Goal: Ask a question

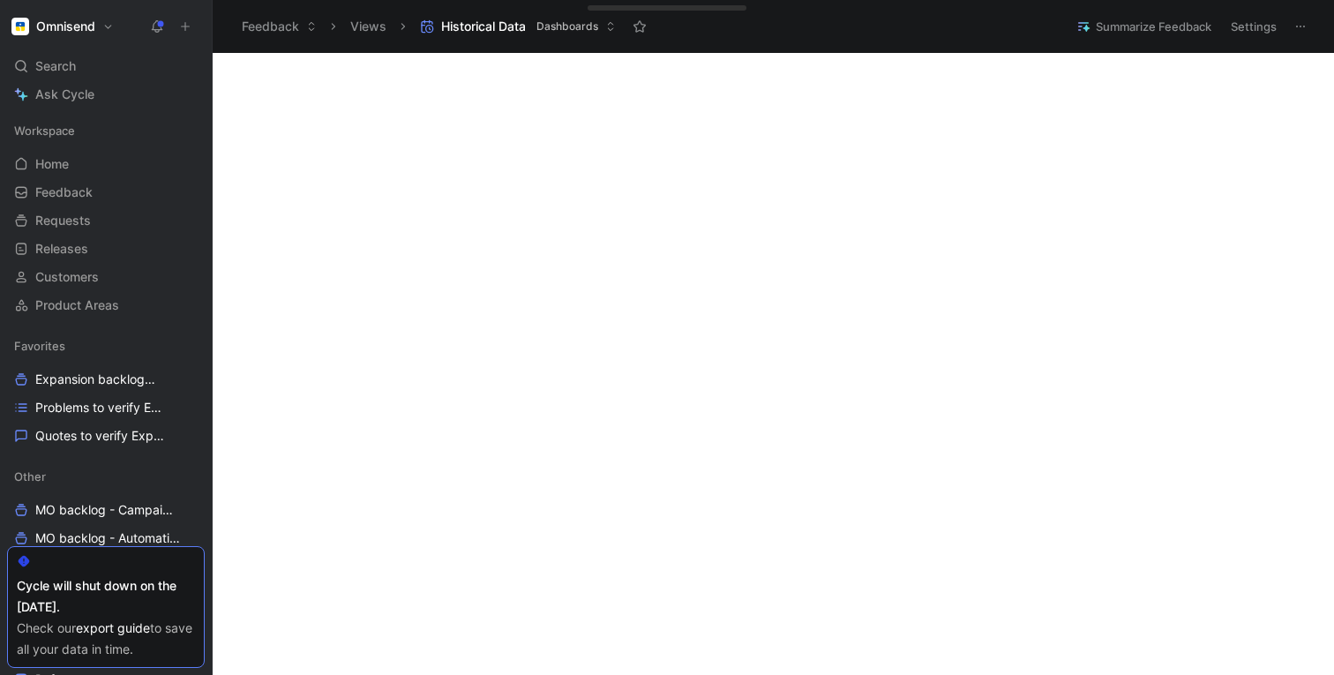
scroll to position [1334, 0]
click at [72, 91] on span "Ask Cycle" at bounding box center [64, 94] width 59 height 21
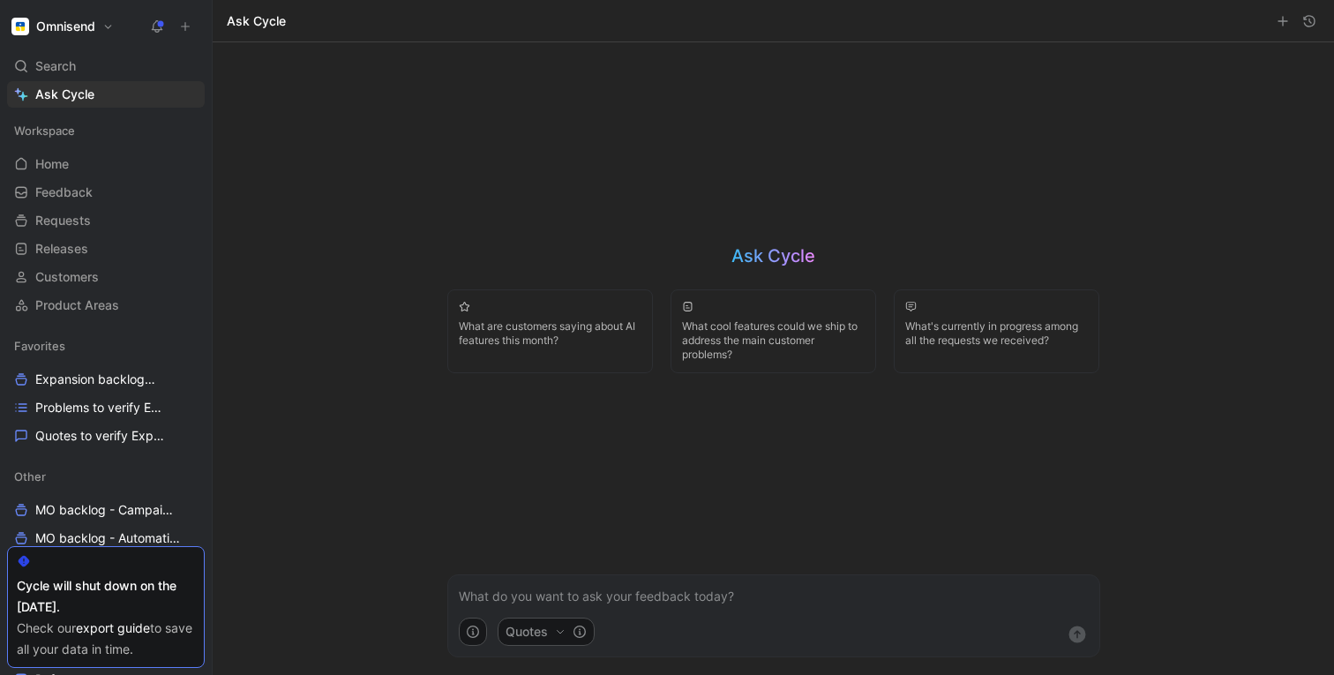
click at [515, 594] on p at bounding box center [774, 596] width 630 height 21
click at [795, 597] on p "I need statistics, how much pricing transparency related issues we have overall" at bounding box center [774, 596] width 630 height 21
click at [813, 591] on p "I need statistics, how much pricing transparency related converstions we have o…" at bounding box center [774, 596] width 630 height 21
click at [539, 598] on p "I need statistics, how much pricing transparency related conversations we have …" at bounding box center [774, 596] width 630 height 21
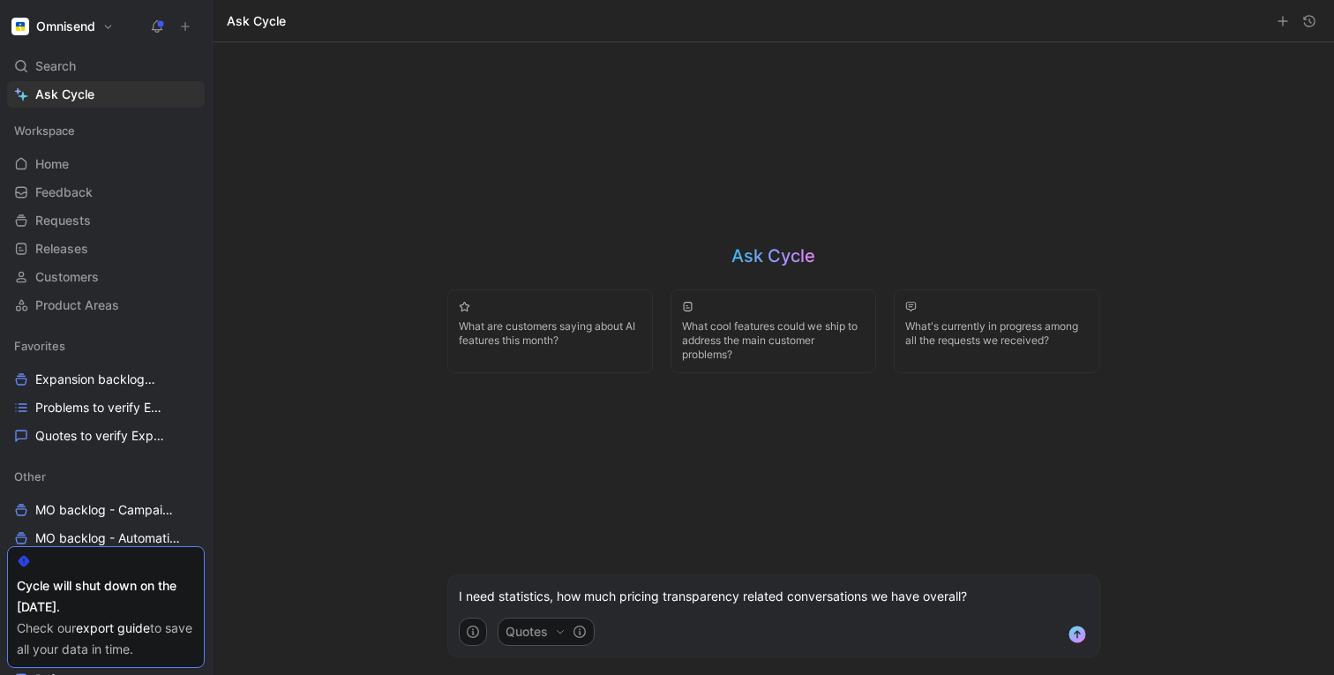
click at [532, 594] on p "I need statistics, how much pricing transparency related conversations we have …" at bounding box center [774, 596] width 630 height 21
click at [1006, 602] on p "I need numbers, how much pricing transparency related conversations we have ove…" at bounding box center [774, 596] width 630 height 21
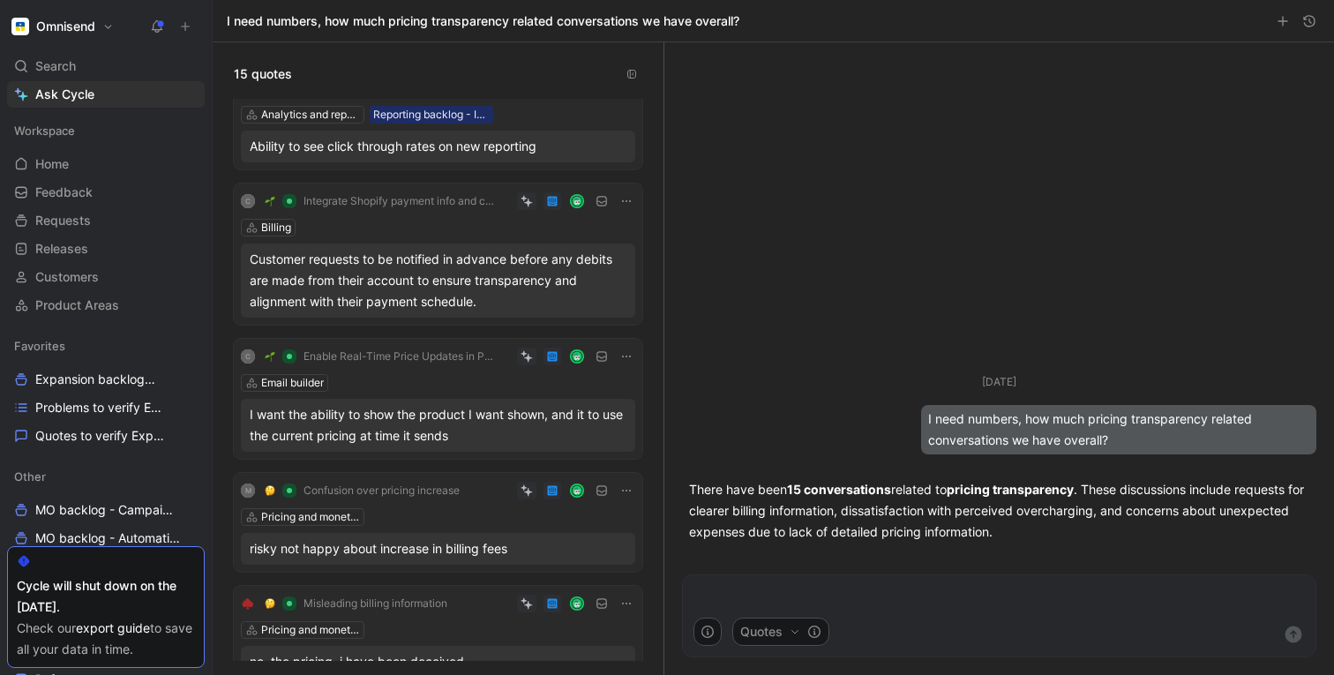
scroll to position [1310, 0]
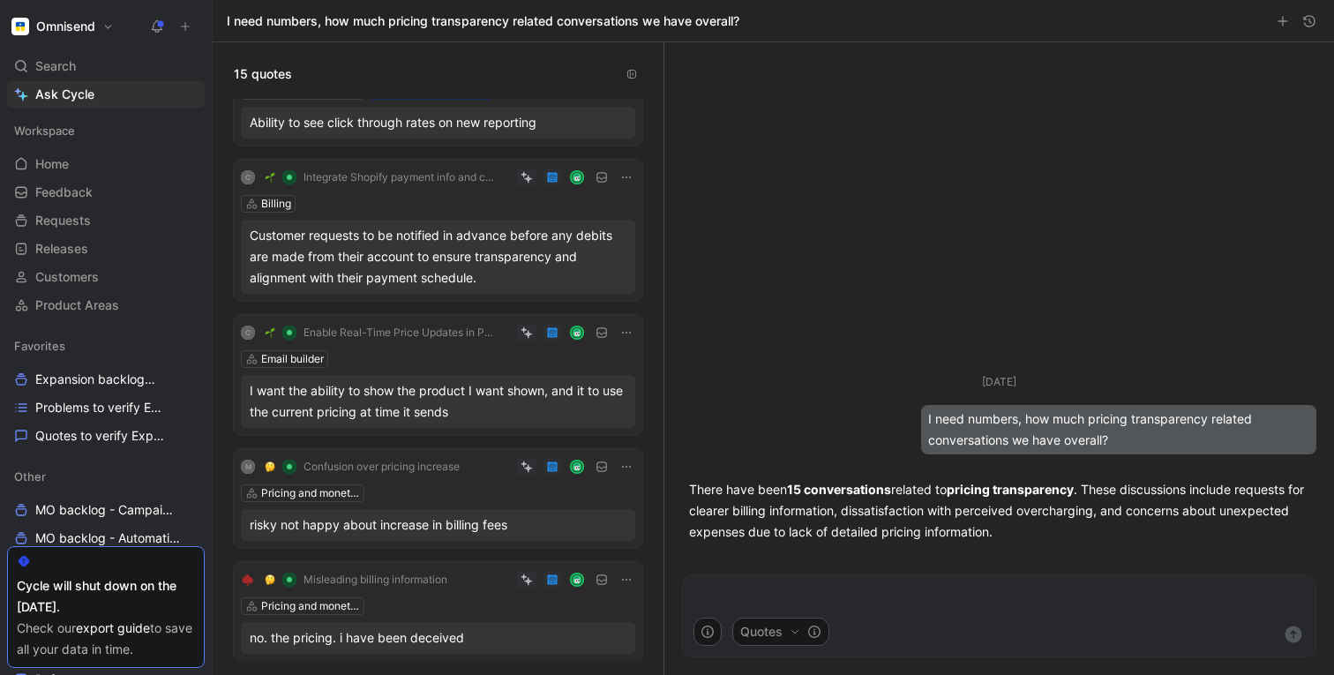
click at [745, 594] on p at bounding box center [1000, 596] width 612 height 21
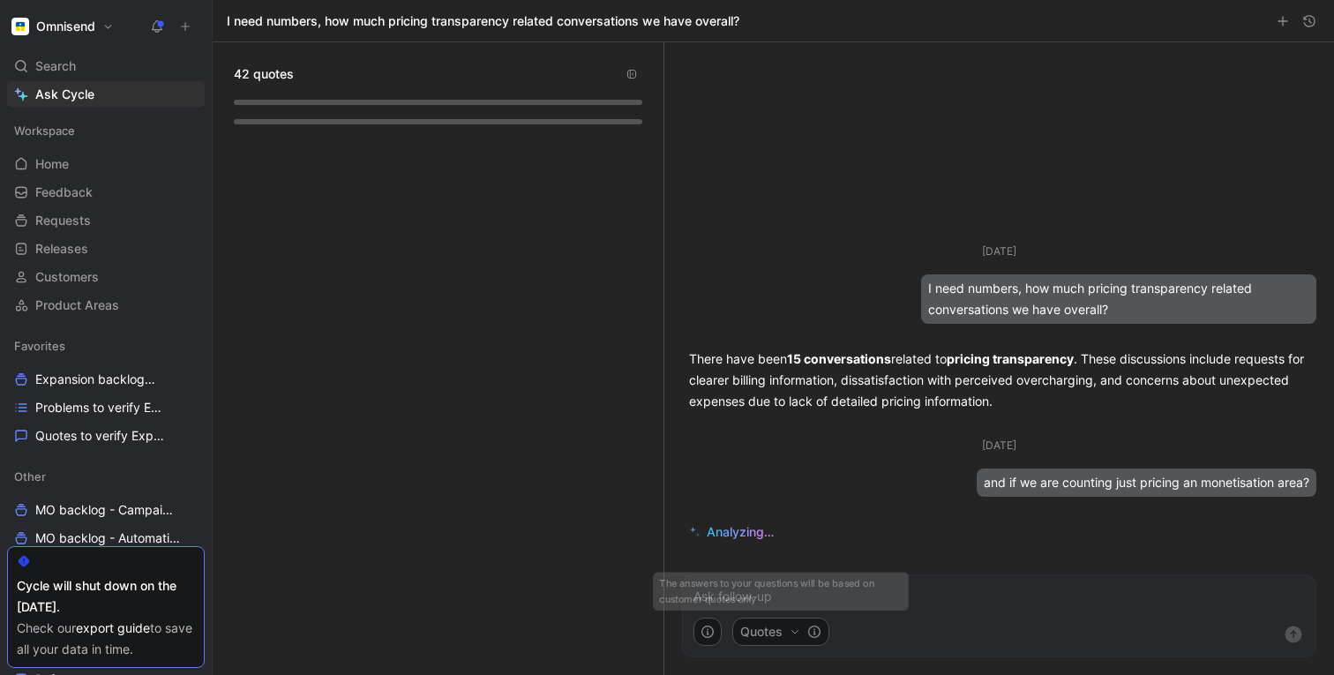
scroll to position [0, 0]
click at [794, 633] on use "button" at bounding box center [795, 633] width 6 height 4
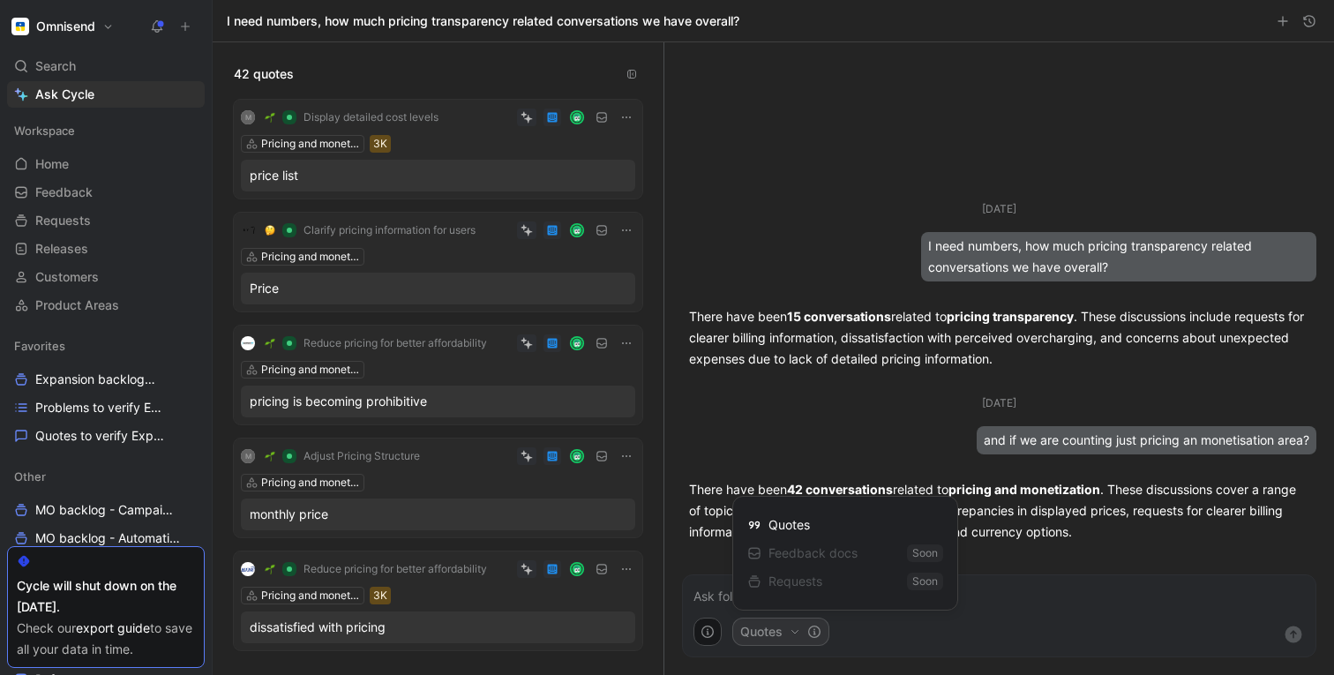
click at [982, 601] on html "Omnisend Search ⌘ K Ask Cycle Workspace Home G then H Feedback G then F Request…" at bounding box center [667, 337] width 1334 height 675
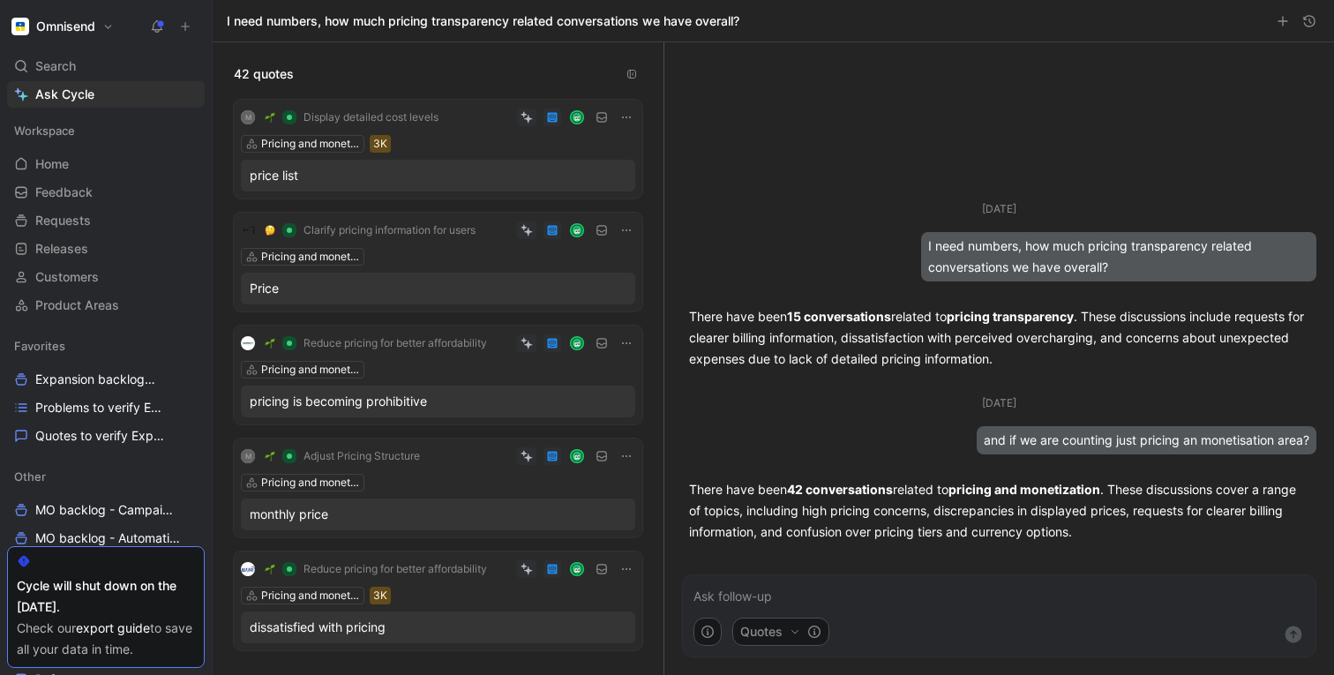
click at [788, 485] on p "There have been 42 conversations related to pricing and monetization . These di…" at bounding box center [999, 511] width 620 height 64
click at [725, 588] on p at bounding box center [1000, 596] width 612 height 21
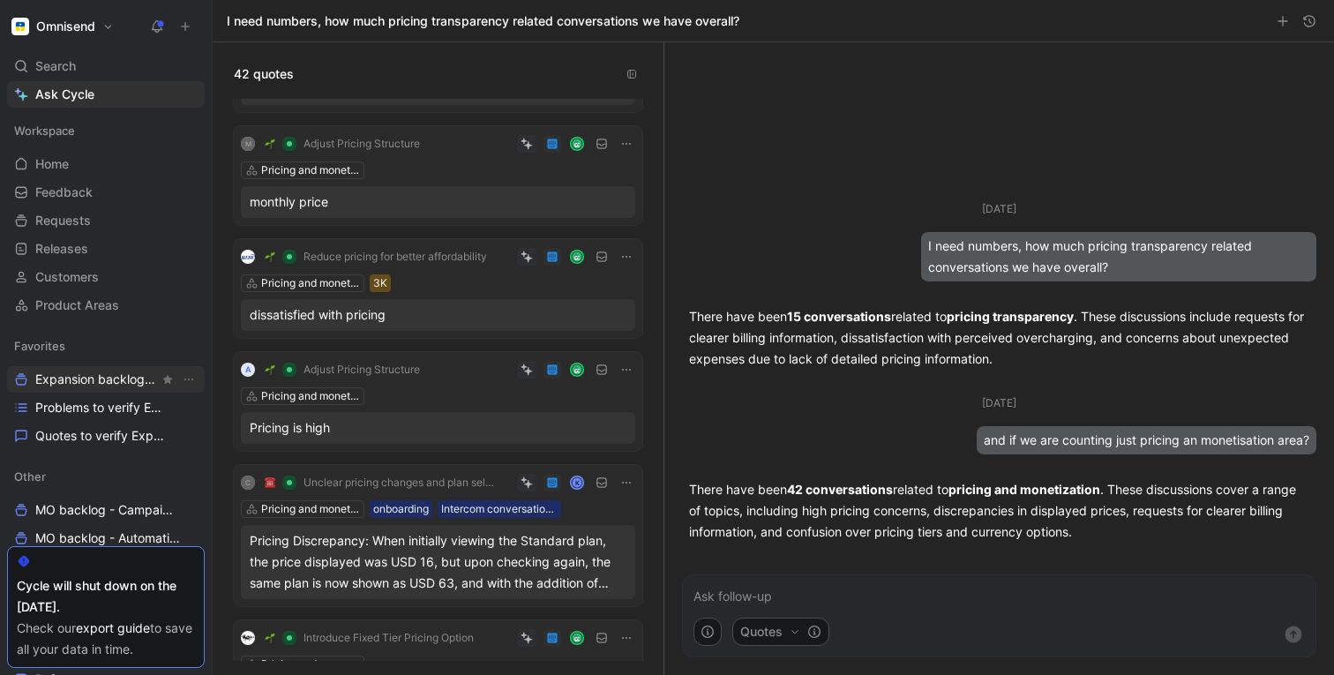
click at [86, 384] on span "Expansion backlog Other" at bounding box center [97, 380] width 124 height 19
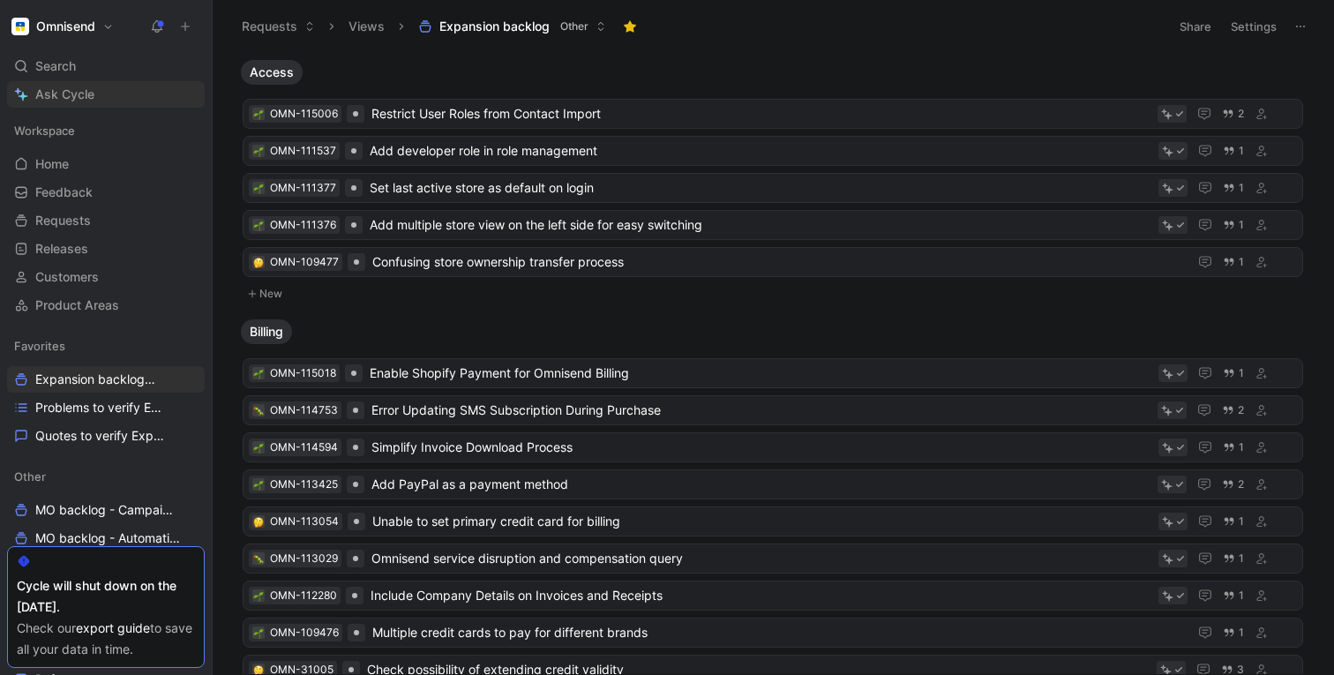
click at [54, 97] on span "Ask Cycle" at bounding box center [64, 94] width 59 height 21
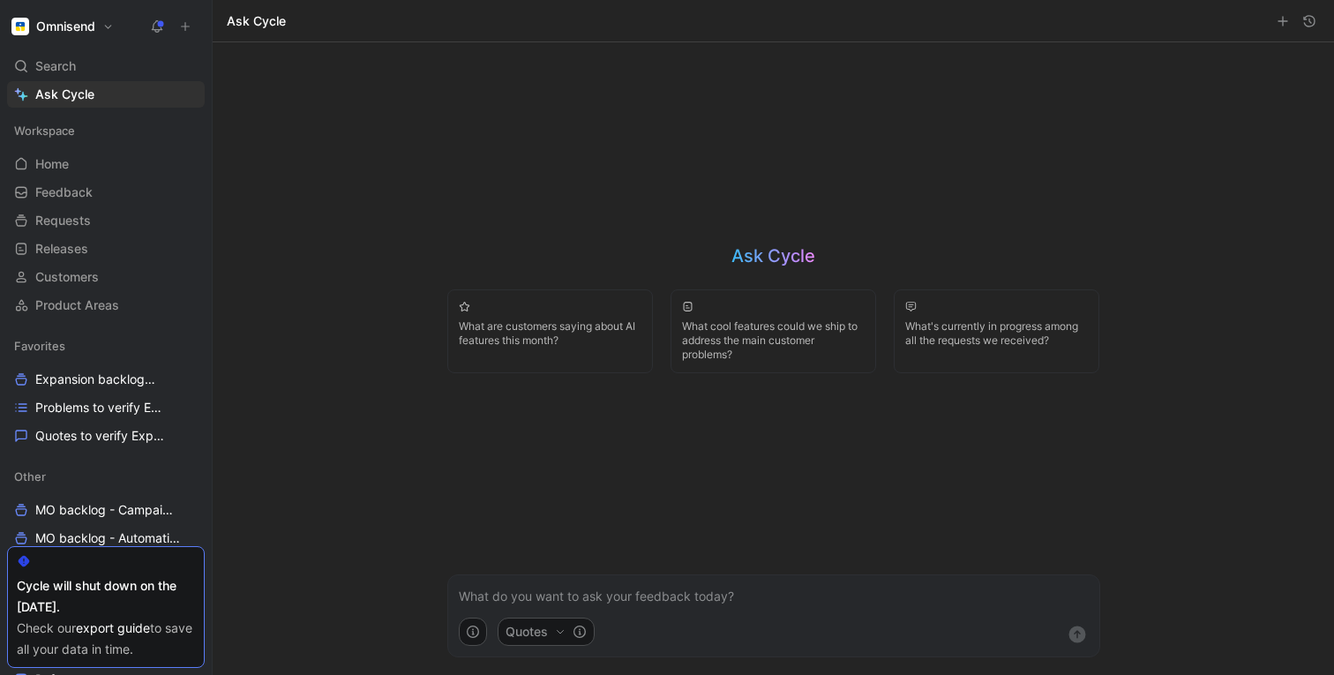
click at [522, 597] on p at bounding box center [774, 596] width 630 height 21
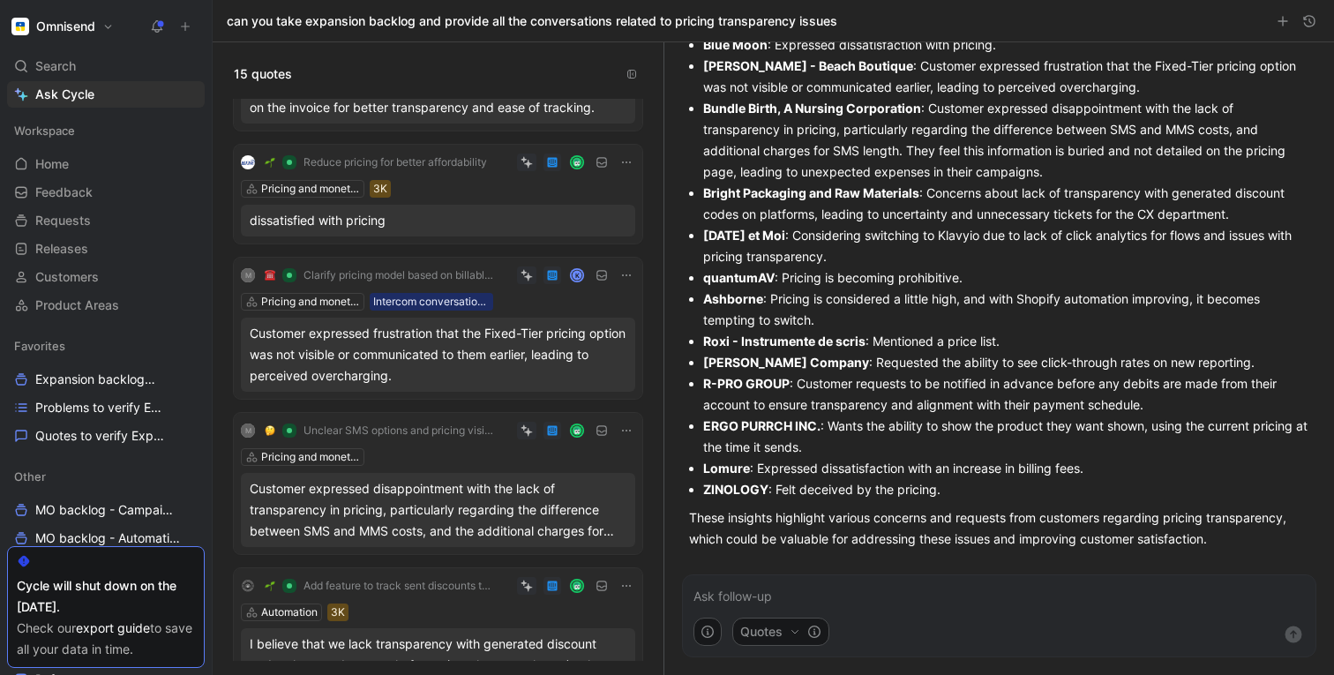
scroll to position [218, 0]
click at [490, 244] on button "Verify" at bounding box center [493, 245] width 61 height 25
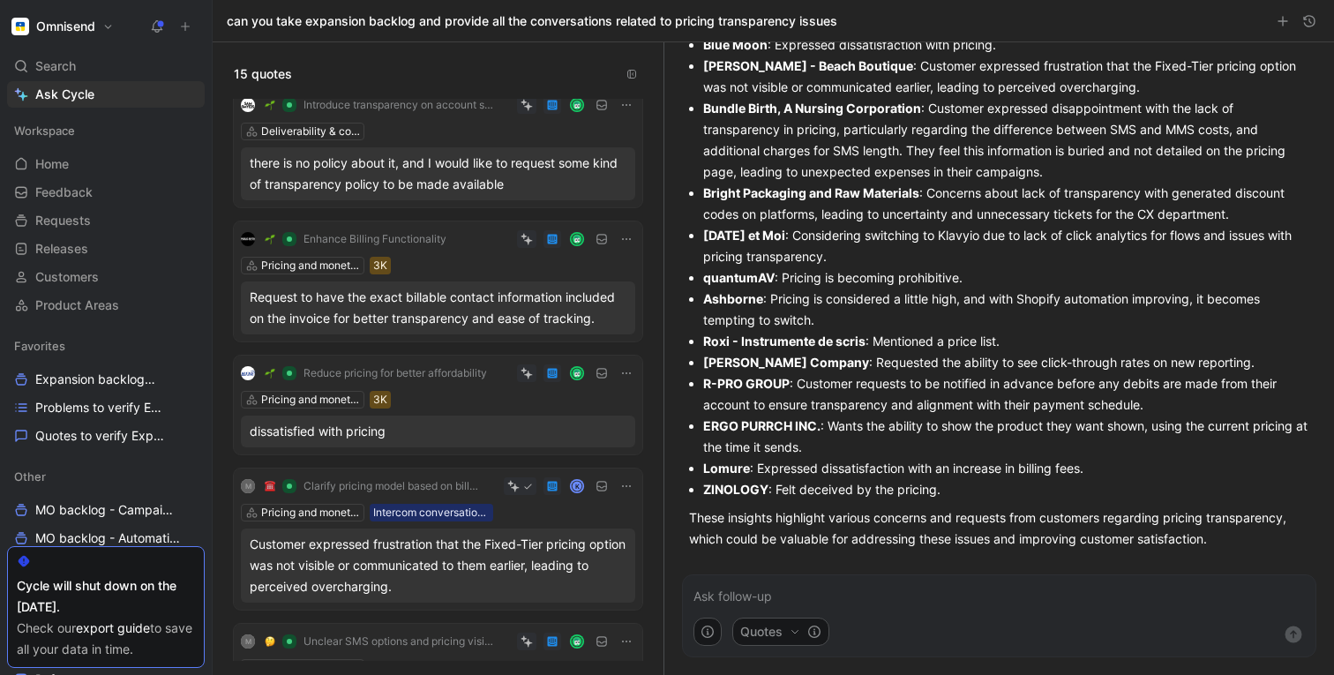
scroll to position [0, 0]
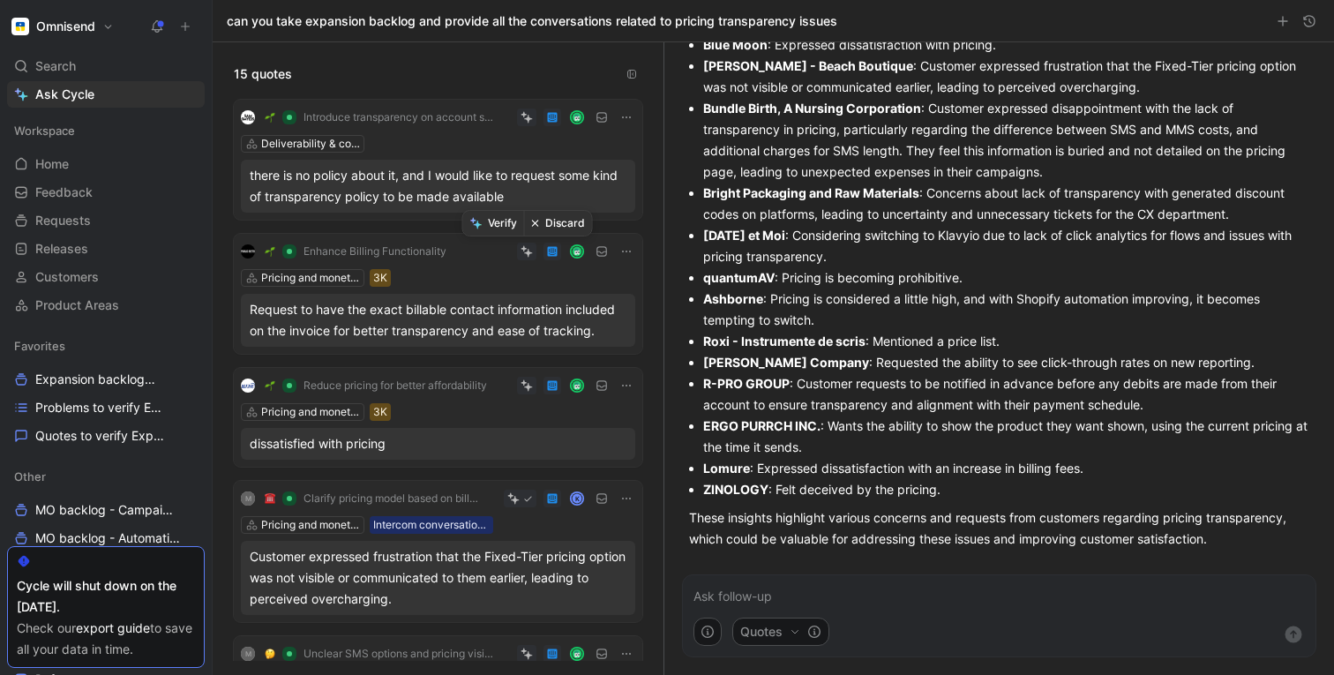
click at [504, 217] on button "Verify" at bounding box center [493, 223] width 61 height 25
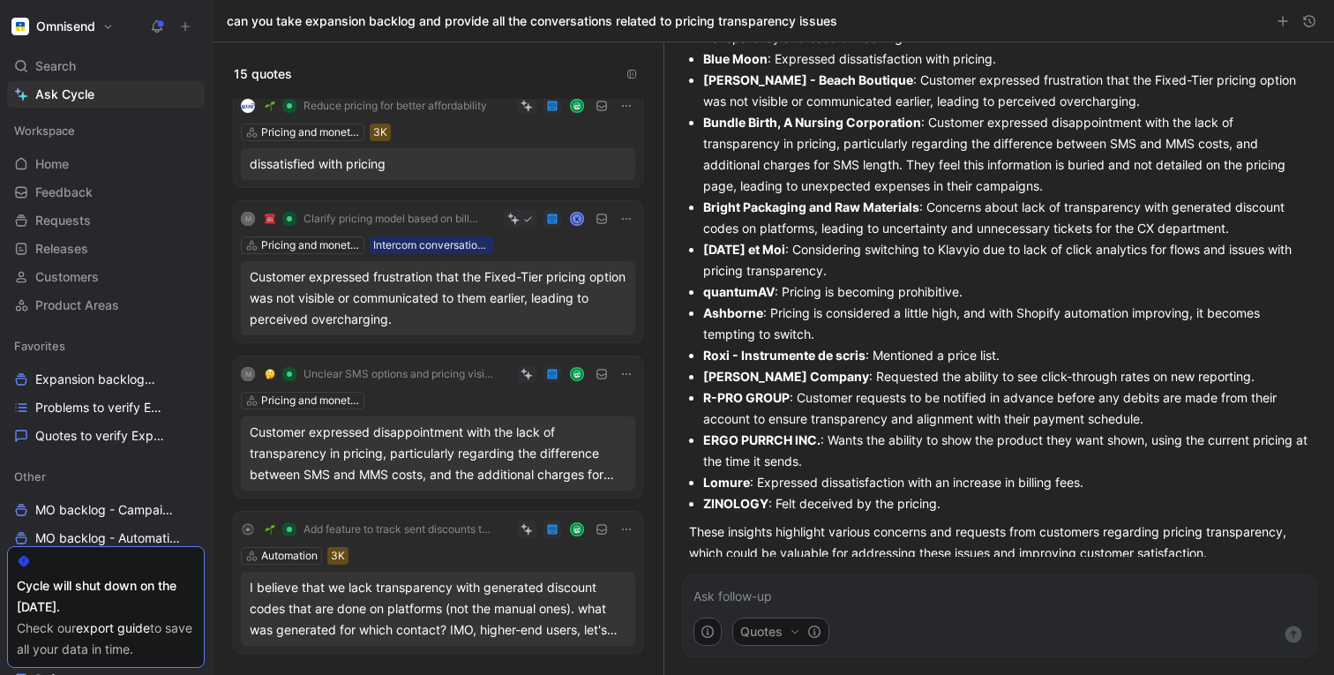
scroll to position [234, 0]
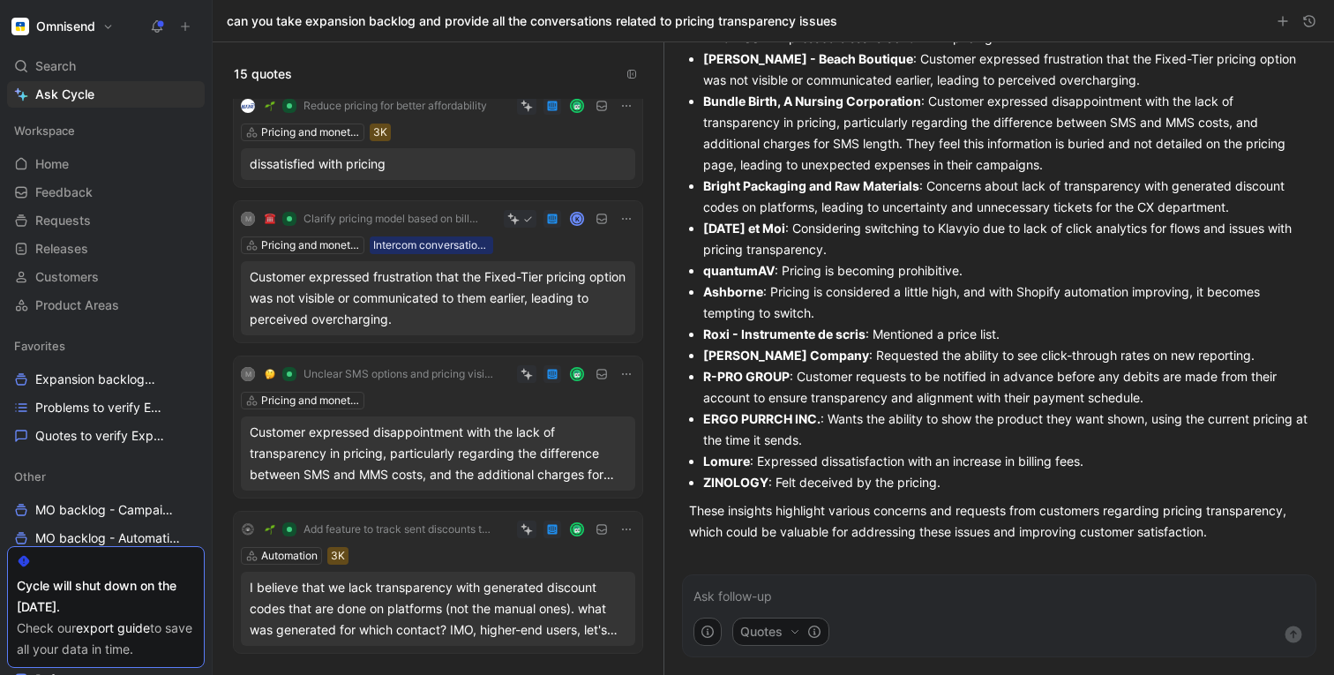
click at [0, 0] on icon "button" at bounding box center [0, 0] width 0 height 0
click at [735, 592] on p at bounding box center [1000, 596] width 612 height 21
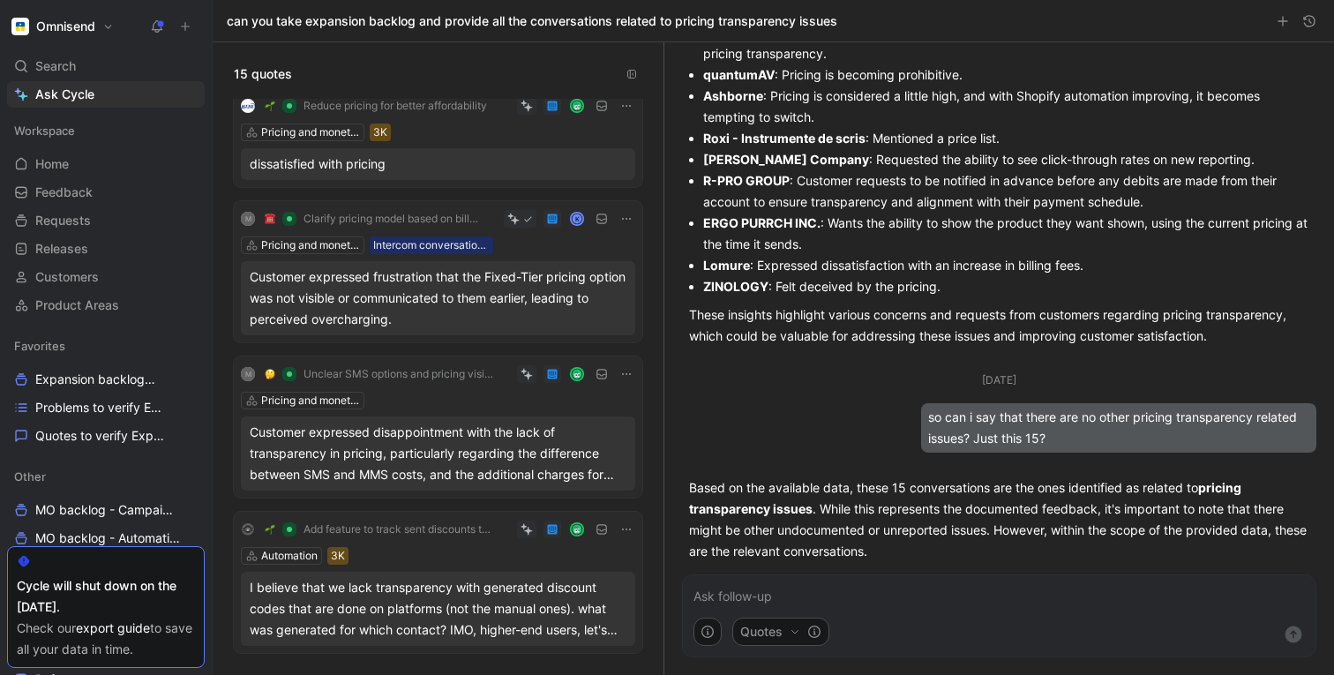
scroll to position [449, 0]
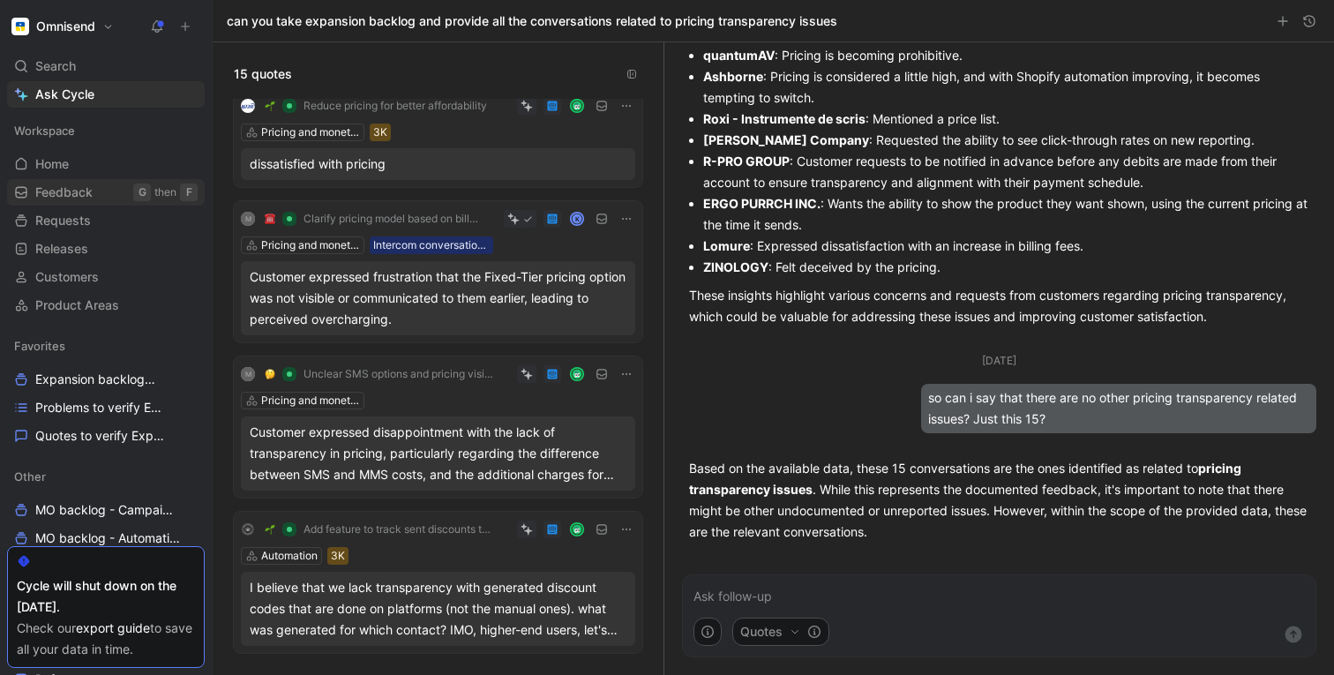
click at [55, 199] on span "Feedback" at bounding box center [63, 193] width 57 height 18
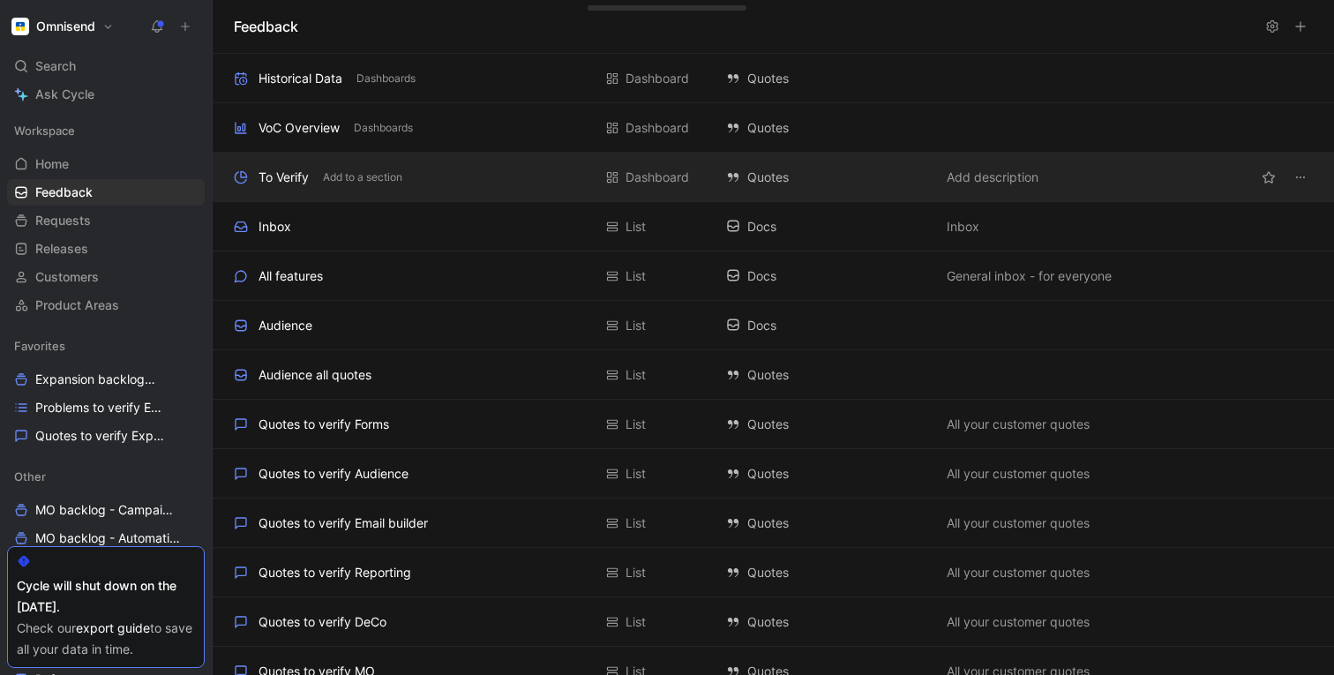
click at [283, 178] on div "To Verify" at bounding box center [284, 177] width 50 height 21
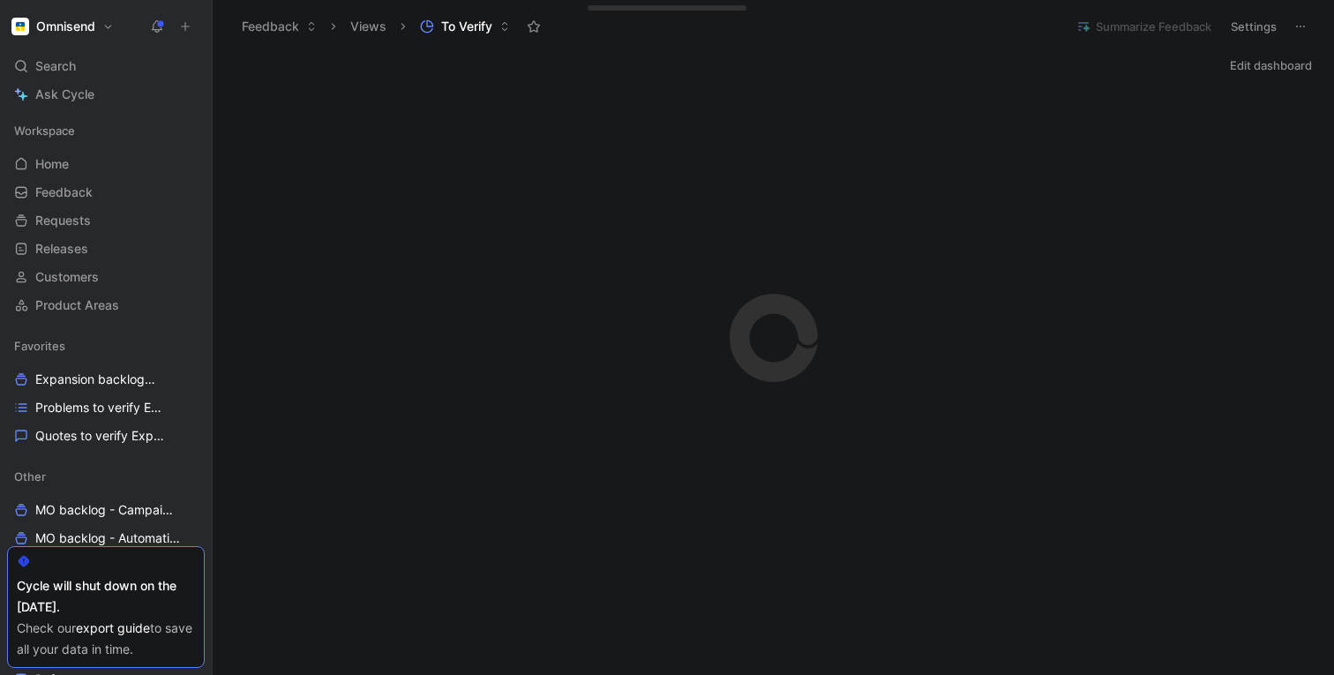
click at [368, 26] on button "Views" at bounding box center [368, 26] width 52 height 26
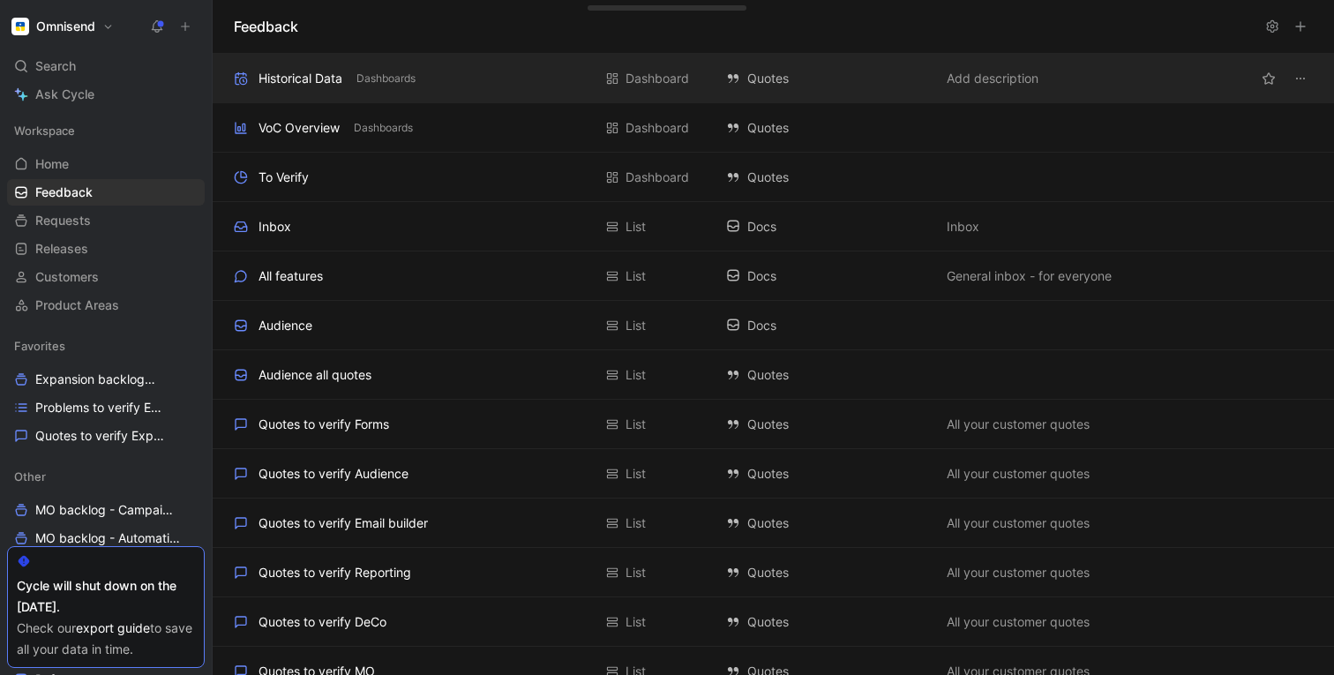
click at [296, 80] on div "Historical Data" at bounding box center [301, 78] width 84 height 21
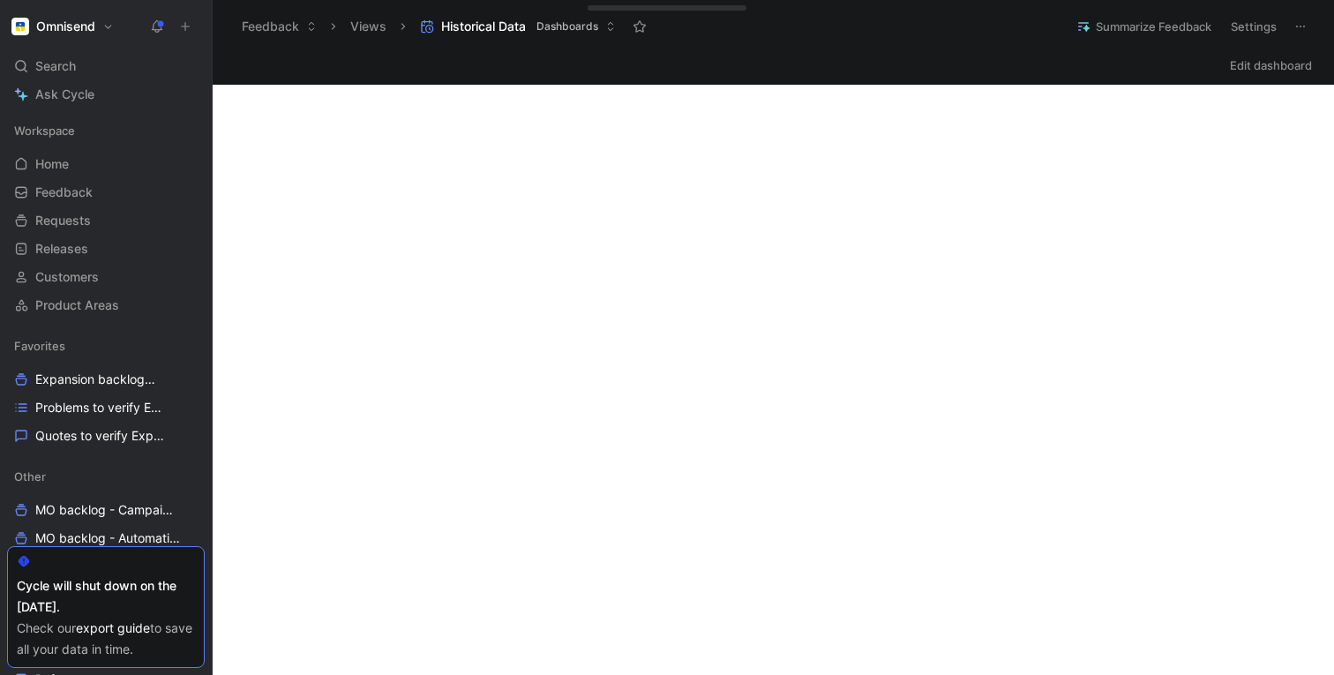
click at [462, 28] on span "Historical Data" at bounding box center [483, 27] width 85 height 18
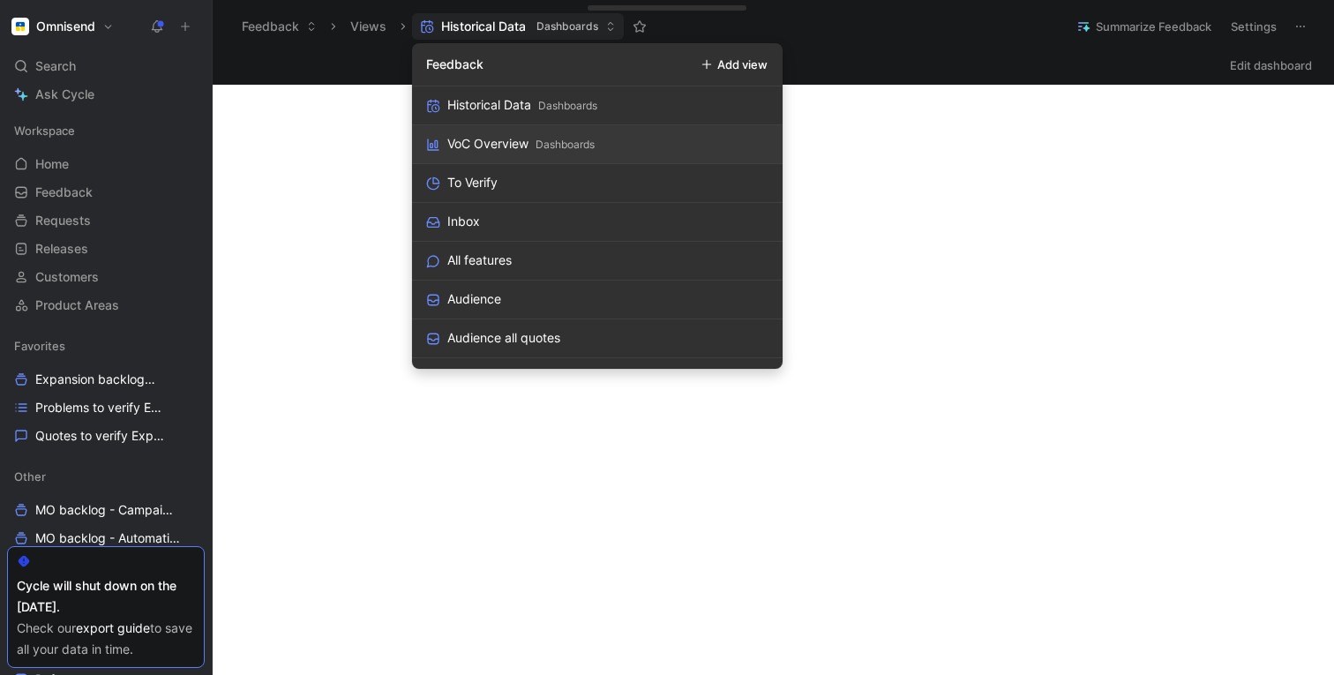
click at [473, 148] on div "VoC Overview" at bounding box center [487, 143] width 81 height 21
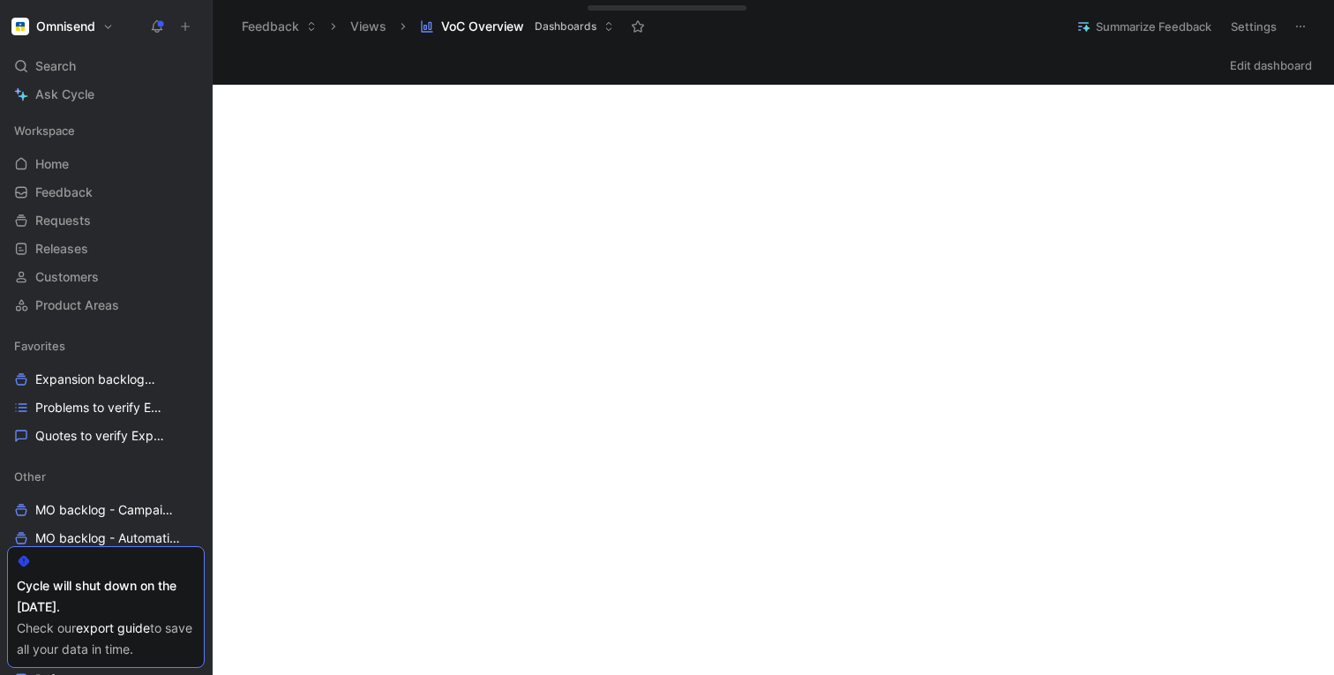
click at [465, 24] on span "VoC Overview" at bounding box center [482, 27] width 83 height 18
click at [506, 28] on span "VoC Overview" at bounding box center [482, 27] width 83 height 18
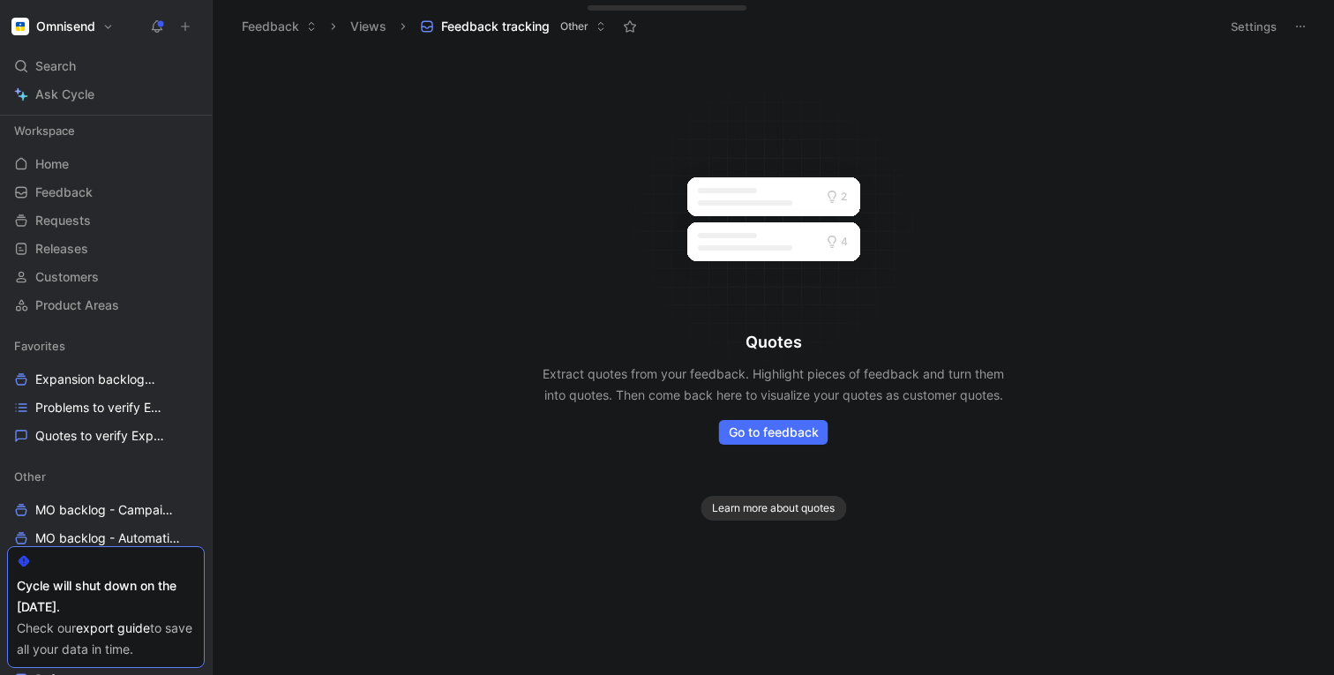
scroll to position [366, 0]
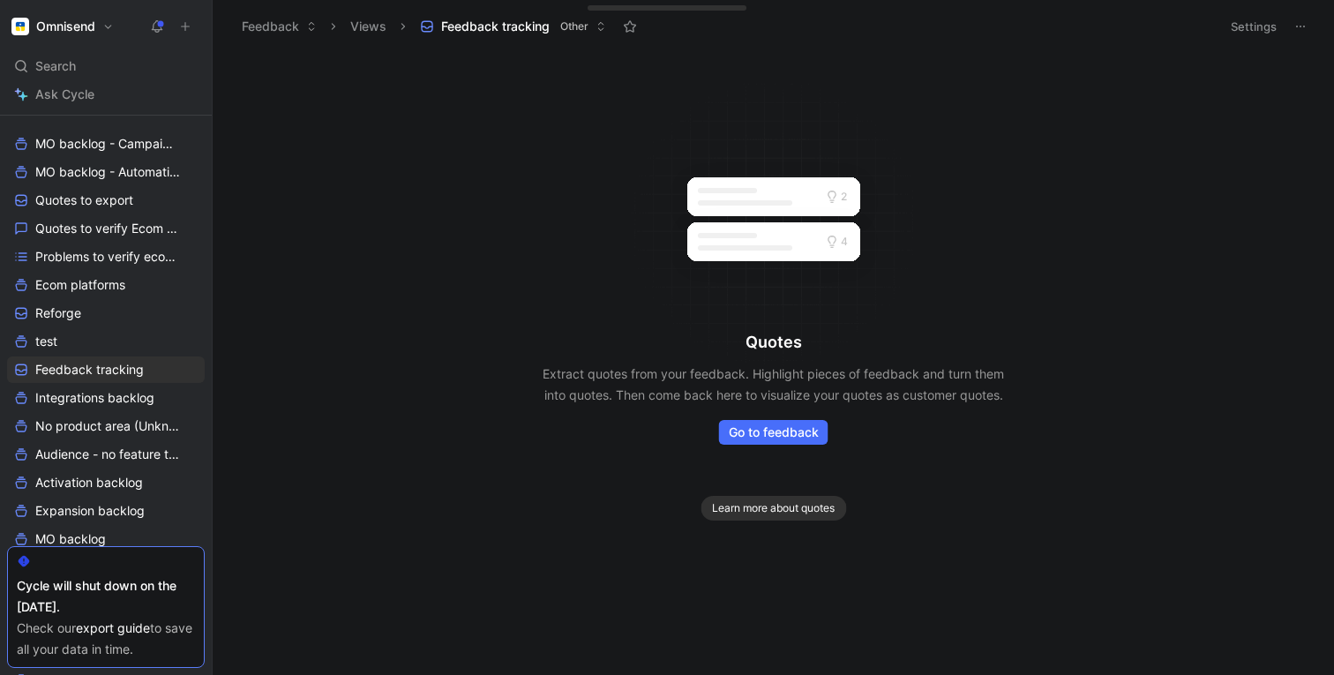
click at [64, 26] on h1 "Omnisend" at bounding box center [65, 27] width 59 height 16
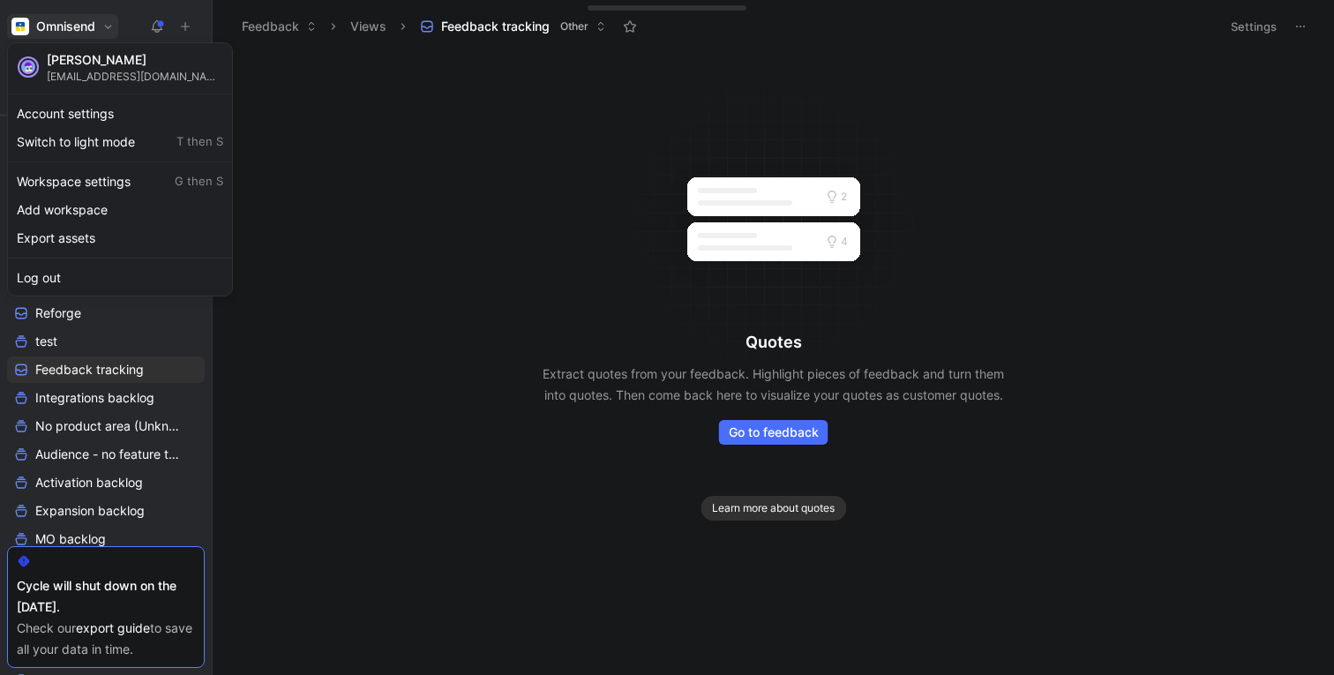
click at [254, 86] on div at bounding box center [667, 337] width 1334 height 675
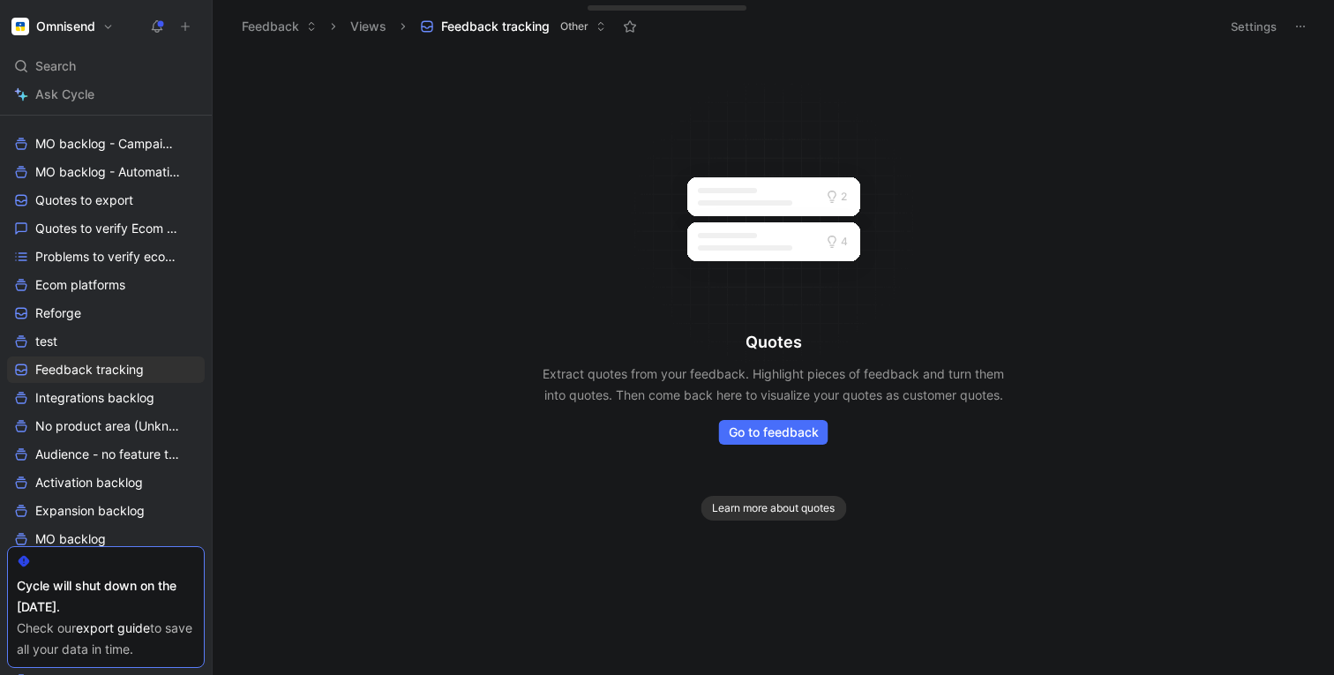
click at [268, 30] on button "Feedback" at bounding box center [279, 26] width 91 height 26
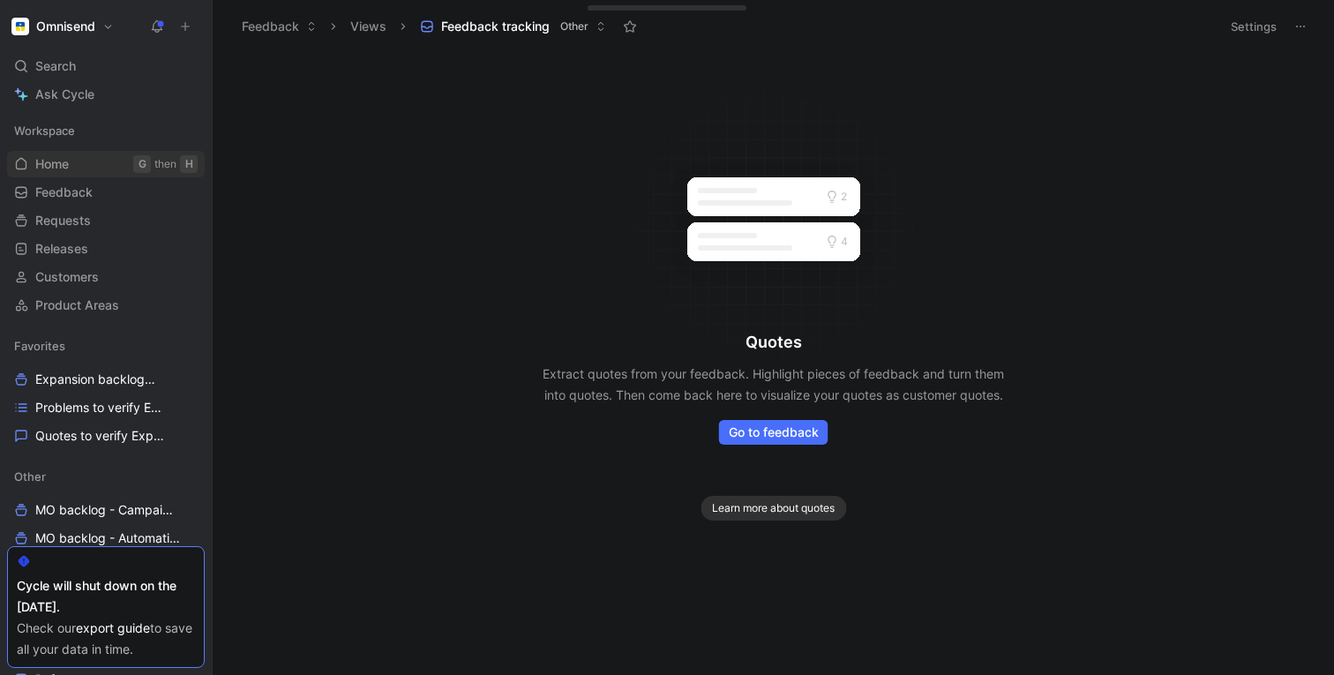
click at [47, 165] on span "Home" at bounding box center [52, 164] width 34 height 18
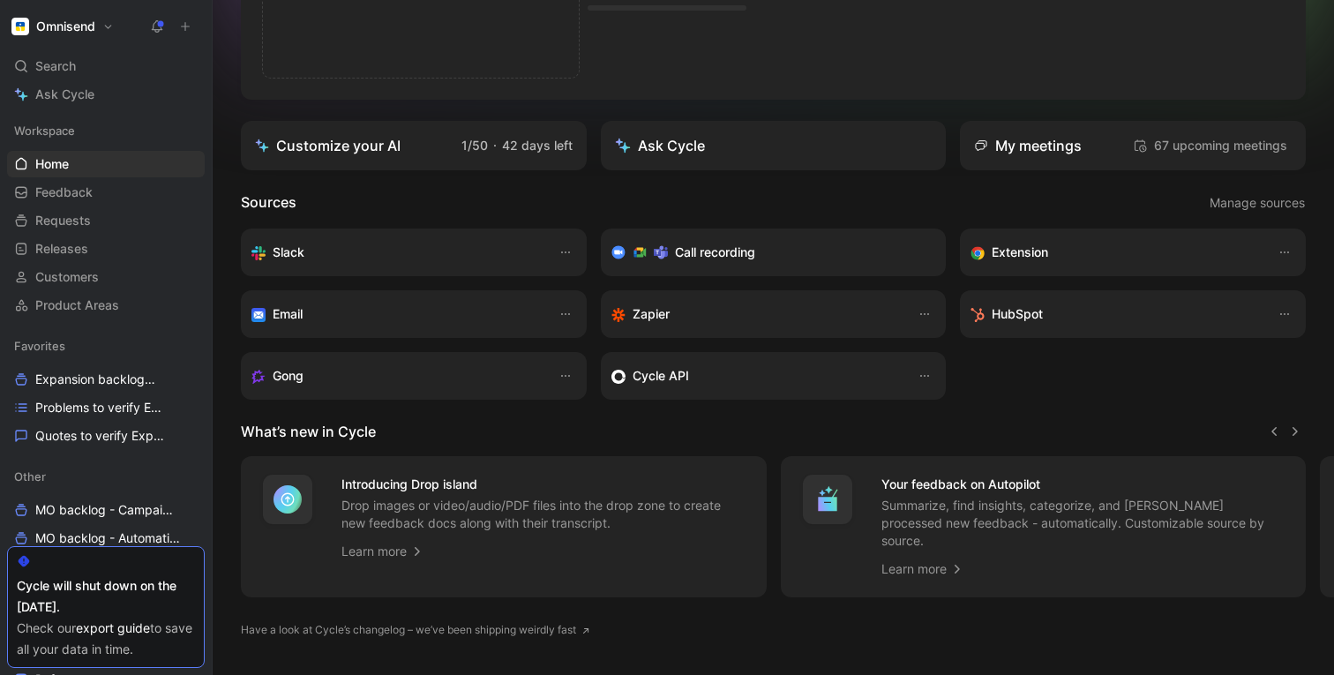
scroll to position [285, 0]
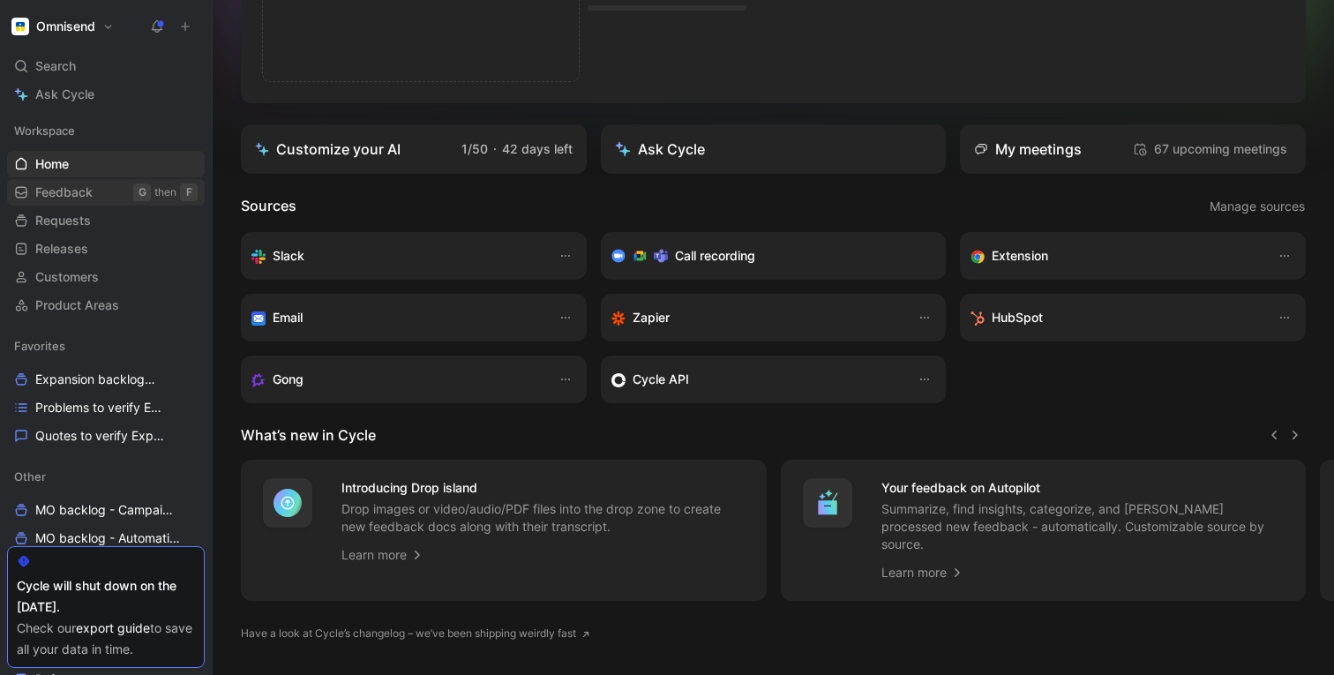
click at [60, 192] on span "Feedback" at bounding box center [63, 193] width 57 height 18
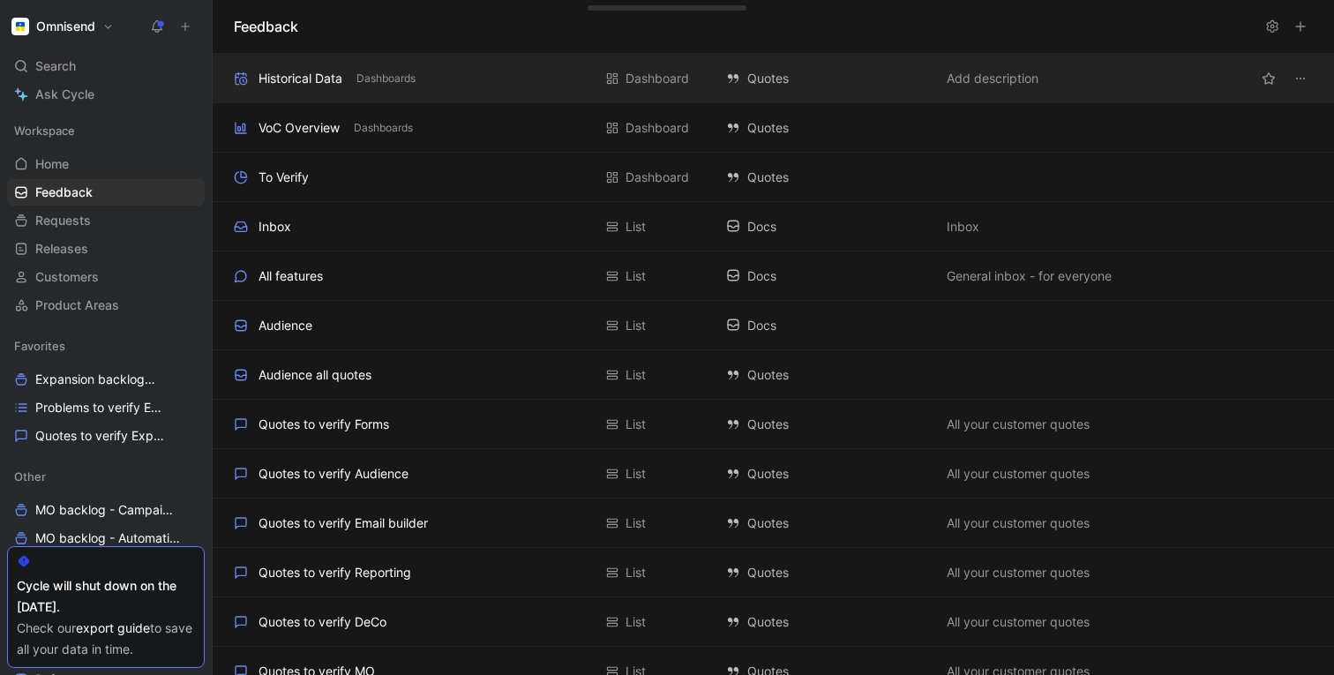
click at [308, 75] on div "Historical Data" at bounding box center [301, 78] width 84 height 21
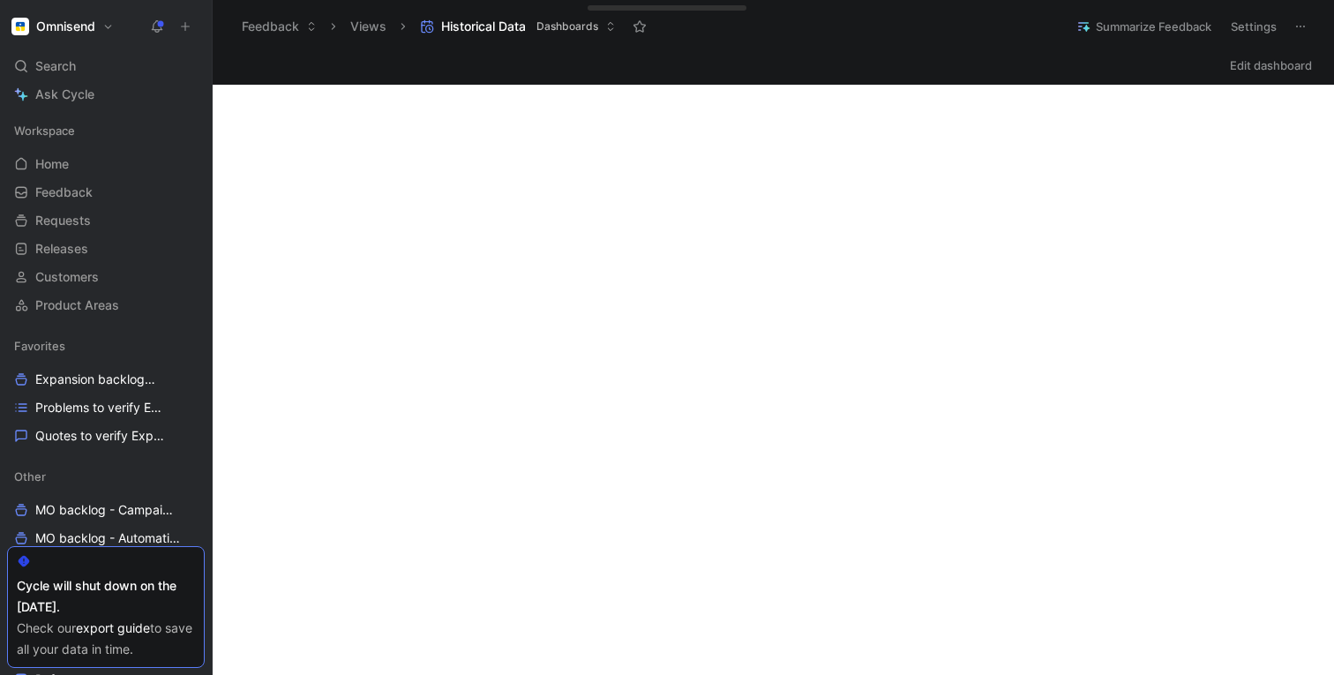
click at [293, 18] on button "Feedback" at bounding box center [279, 26] width 91 height 26
click at [51, 160] on span "Home" at bounding box center [52, 164] width 34 height 18
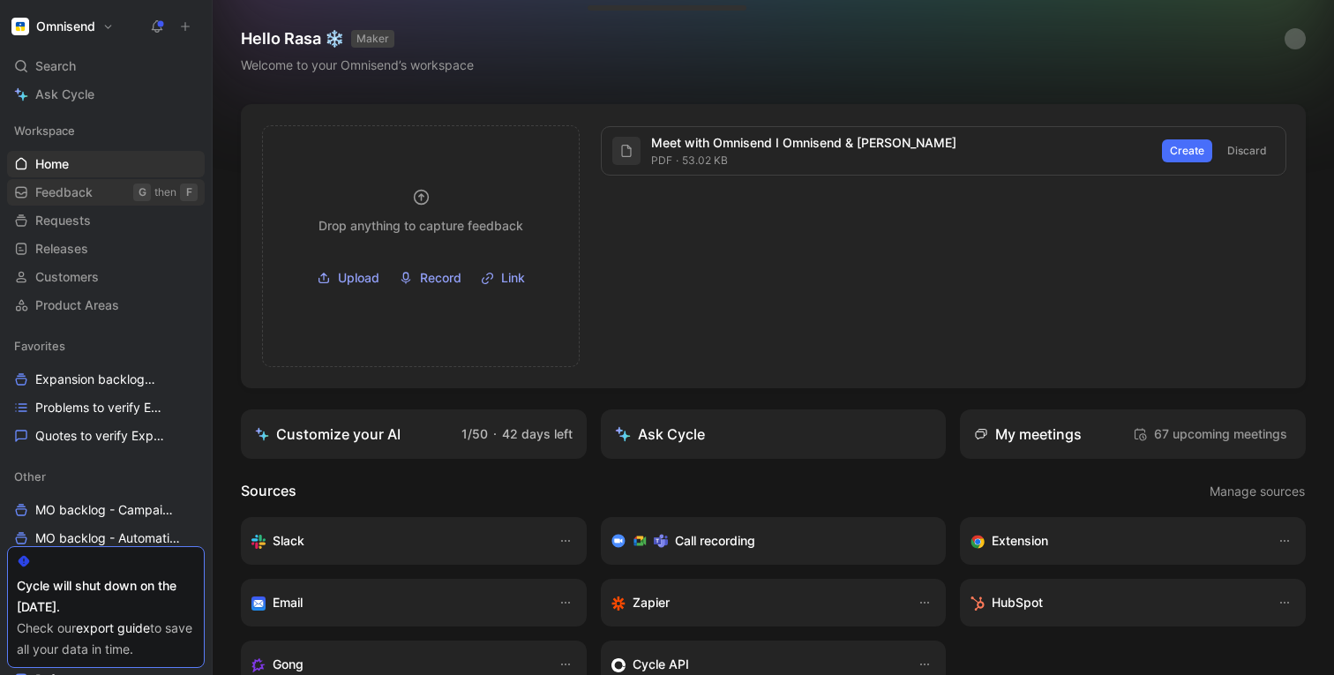
click at [53, 186] on span "Feedback" at bounding box center [63, 193] width 57 height 18
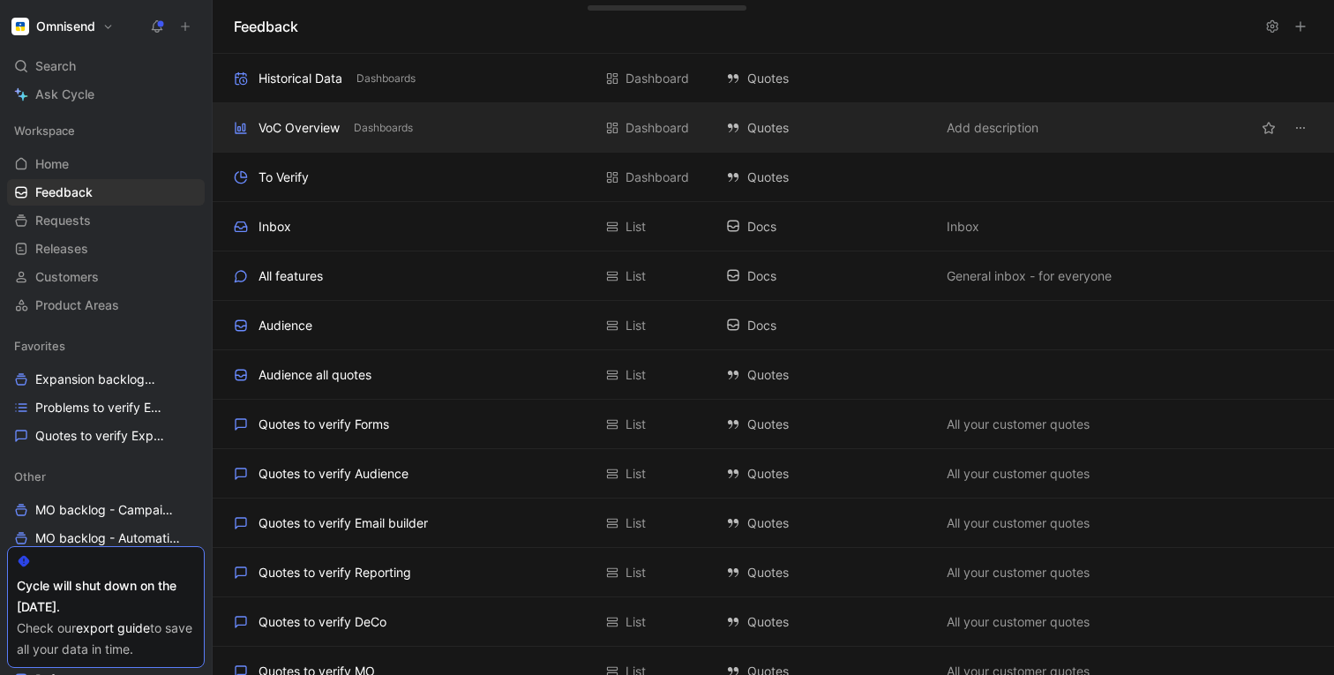
click at [280, 128] on div "VoC Overview" at bounding box center [299, 127] width 81 height 21
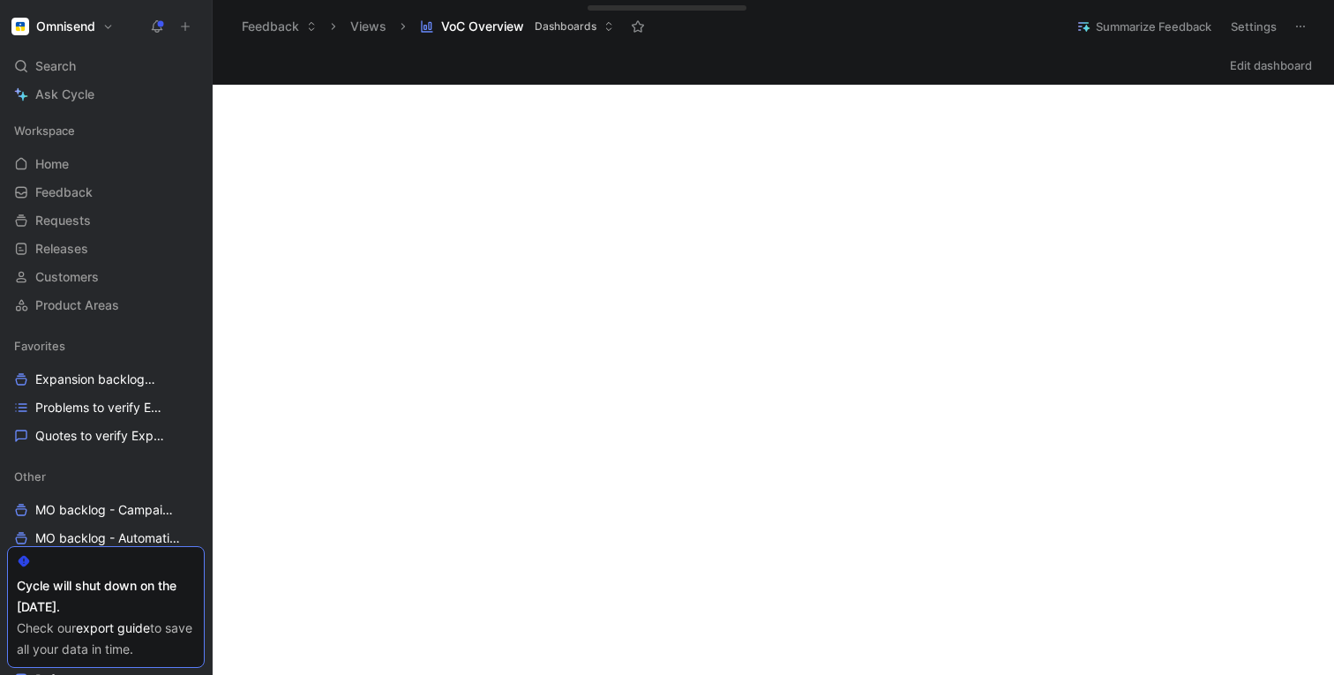
click at [921, 68] on div "Edit dashboard" at bounding box center [774, 65] width 1122 height 25
click at [436, 26] on button "VoC Overview Dashboards" at bounding box center [517, 26] width 210 height 26
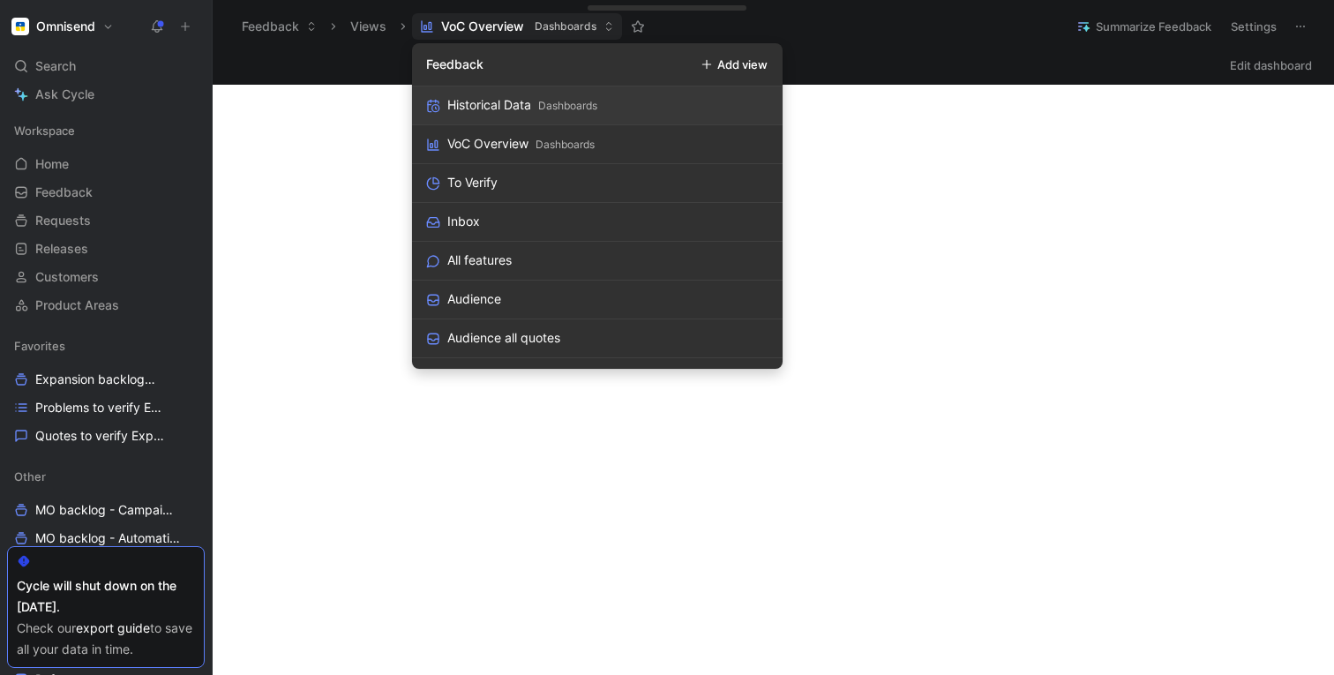
click at [447, 108] on link "Historical Data Dashboards" at bounding box center [597, 105] width 371 height 39
